Goal: Contribute content

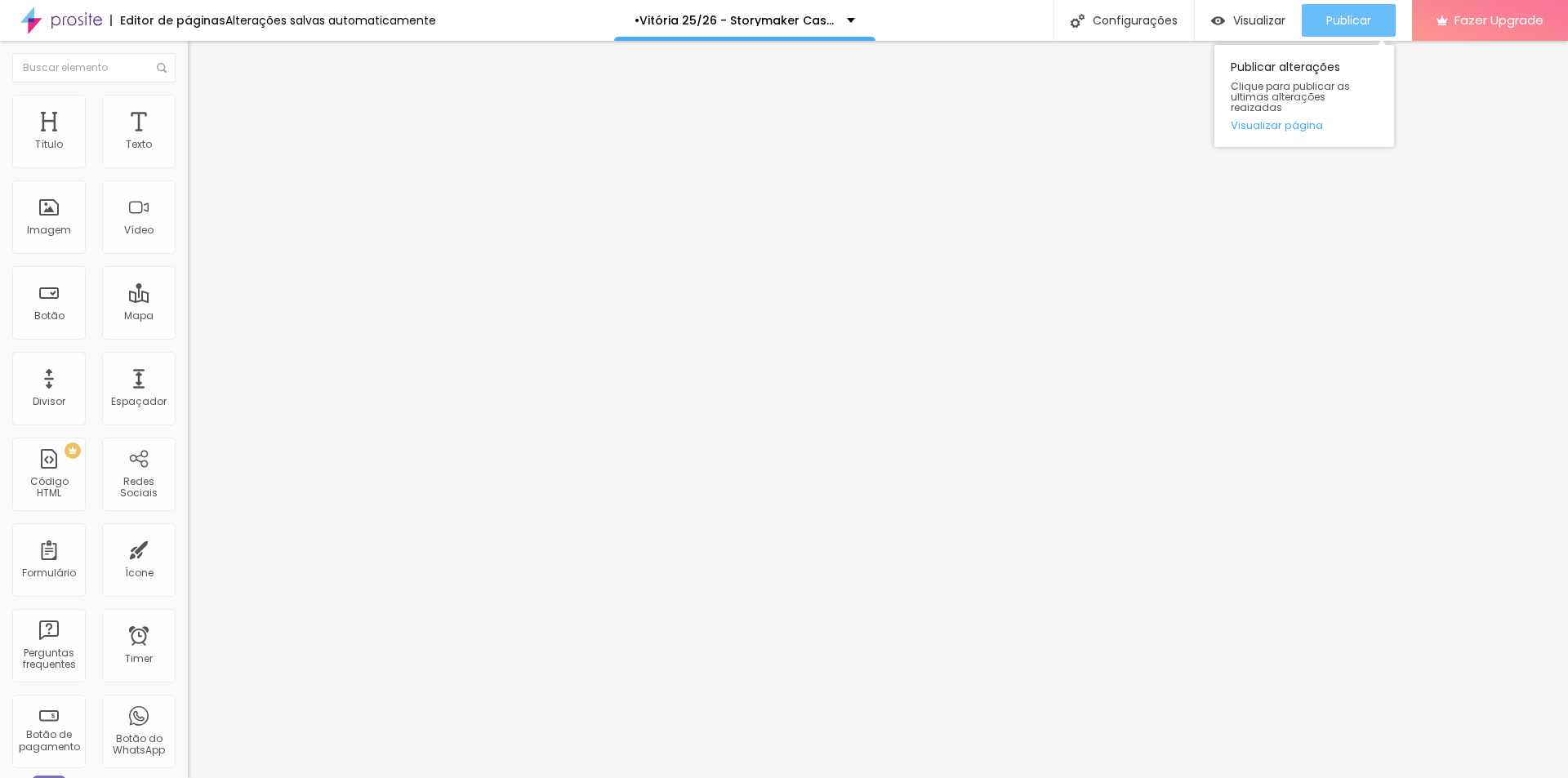
click at [1326, 27] on span "Publicar" at bounding box center [1349, 20] width 45 height 13
click at [1335, 19] on span "Publicar" at bounding box center [1349, 20] width 45 height 13
drag, startPoint x: 51, startPoint y: 349, endPoint x: 42, endPoint y: 349, distance: 9.0
click at [188, 385] on div at bounding box center [281, 392] width 188 height 15
type input "25"
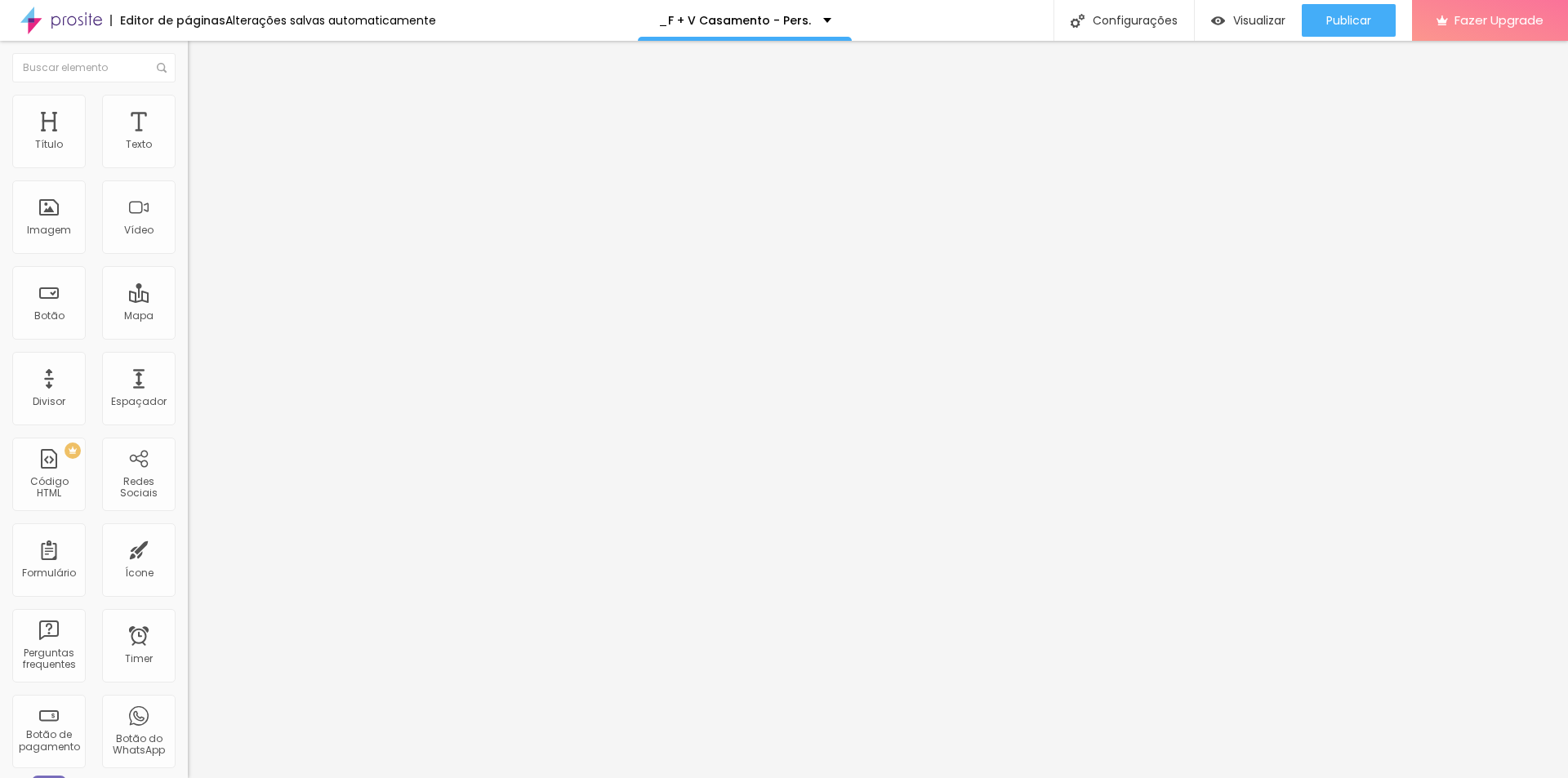
type input "25"
type input "21"
type input "18"
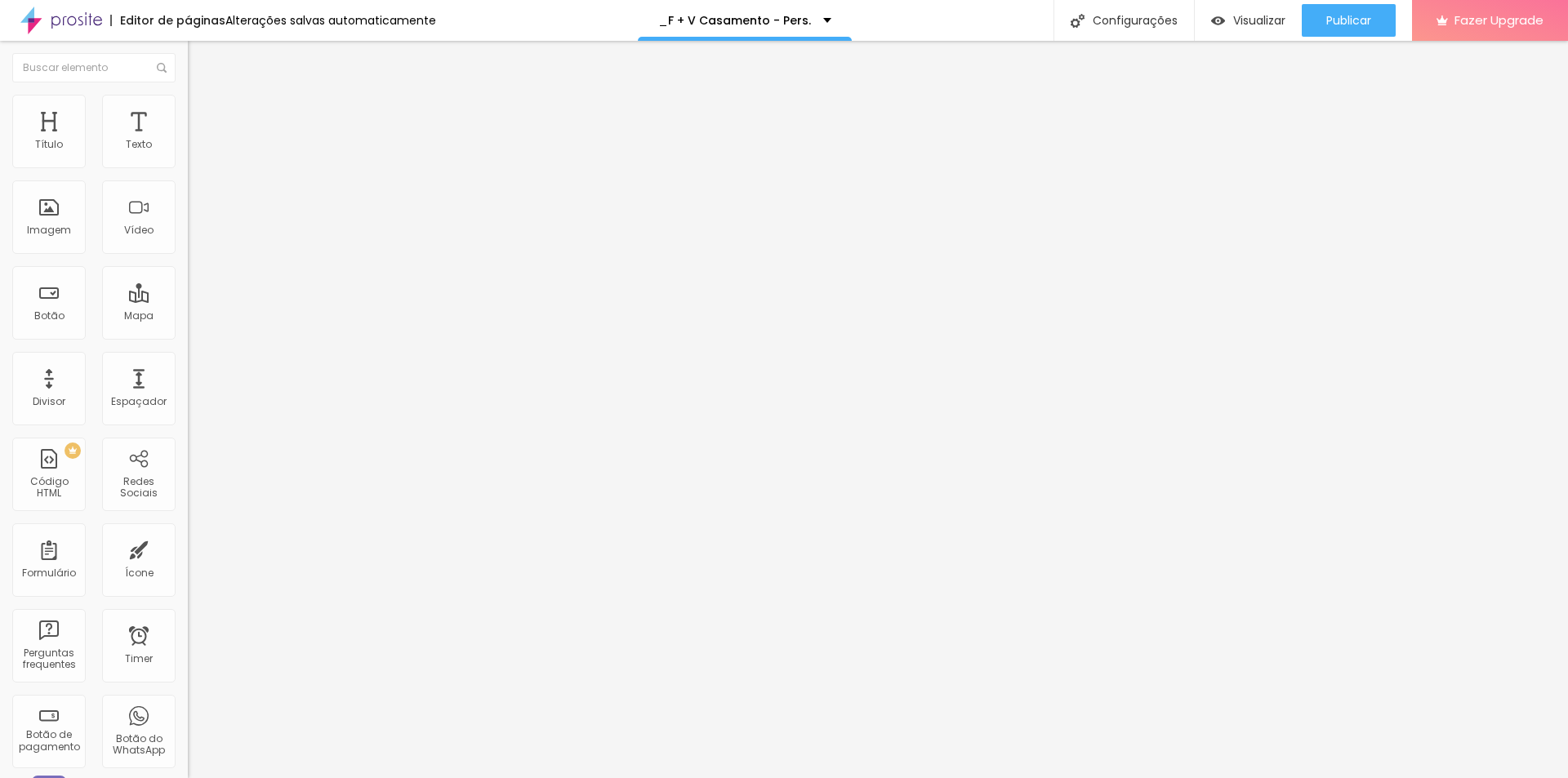
type input "17"
type input "15"
type input "14"
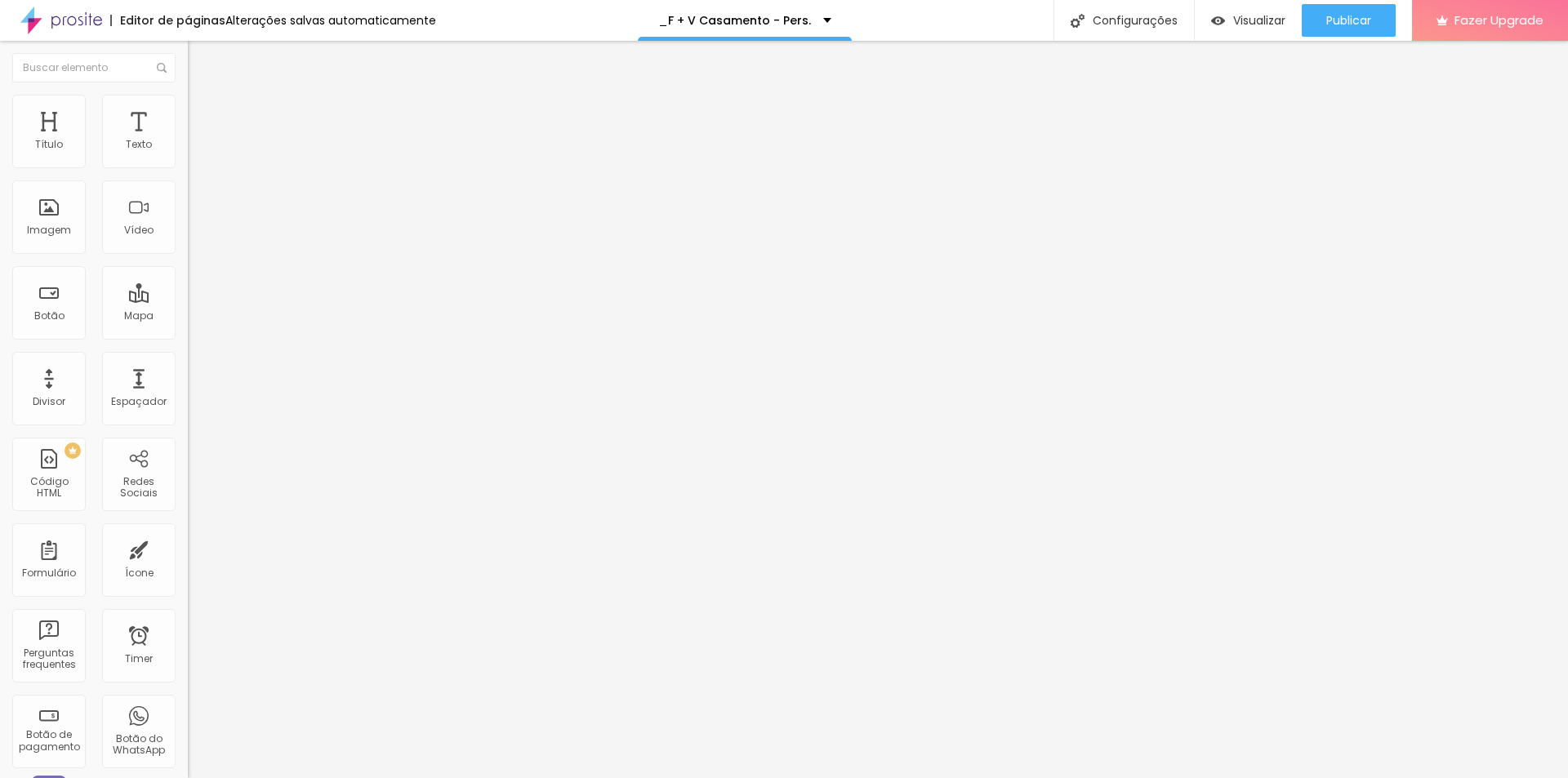
type input "14"
type input "15"
type input "16"
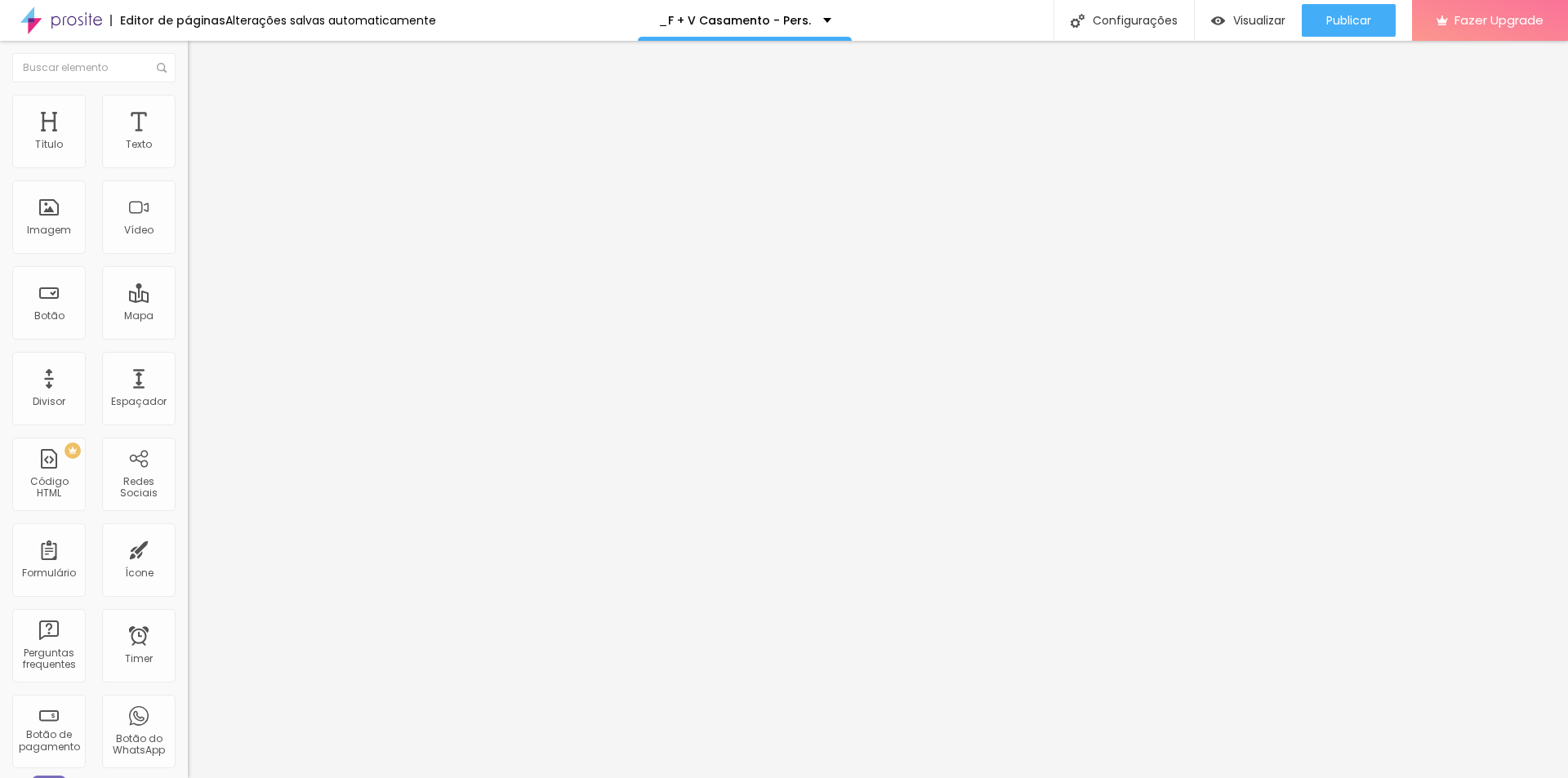
drag, startPoint x: 55, startPoint y: 341, endPoint x: 41, endPoint y: 341, distance: 14.0
type input "16"
click at [188, 385] on input "range" at bounding box center [240, 391] width 105 height 13
click at [1357, 16] on span "Publicar" at bounding box center [1349, 20] width 45 height 13
